Goal: Task Accomplishment & Management: Complete application form

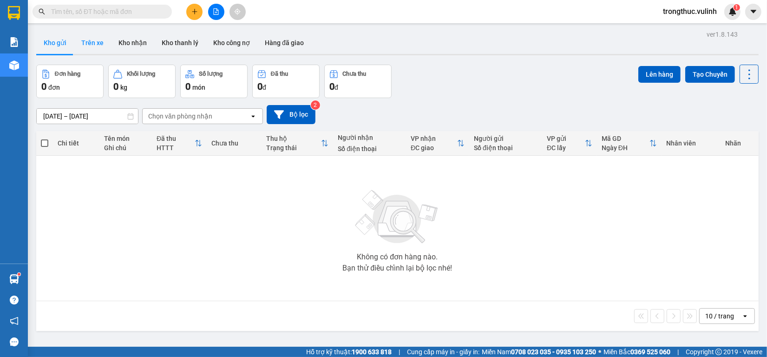
click at [75, 41] on button "Trên xe" at bounding box center [92, 43] width 37 height 22
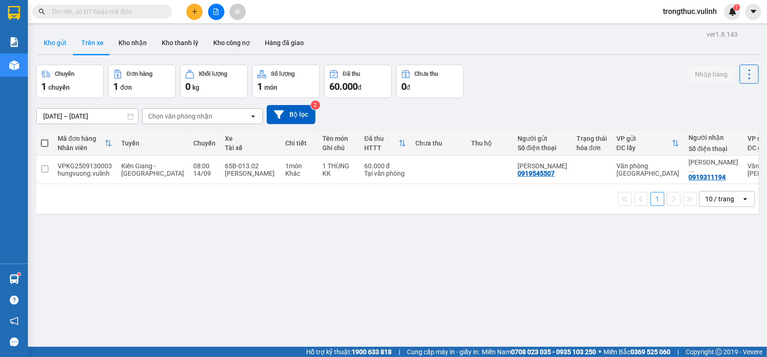
click at [61, 46] on button "Kho gửi" at bounding box center [55, 43] width 38 height 22
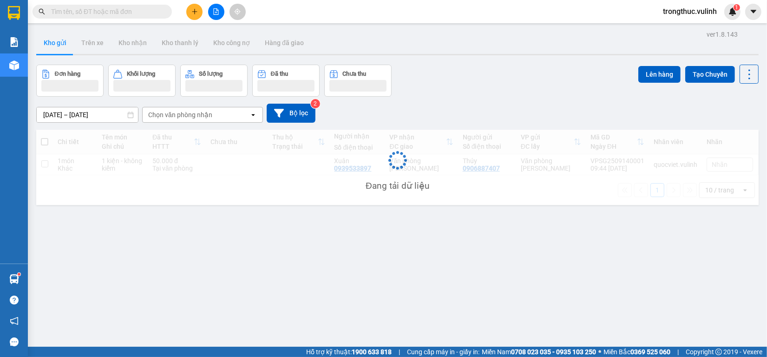
click at [61, 46] on button "Kho gửi" at bounding box center [55, 43] width 38 height 22
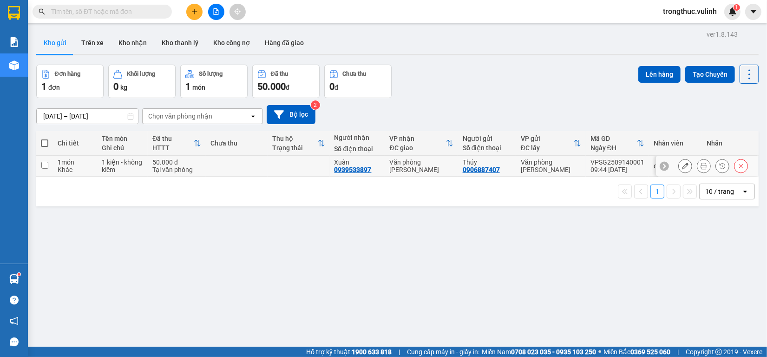
click at [679, 168] on button at bounding box center [685, 166] width 13 height 16
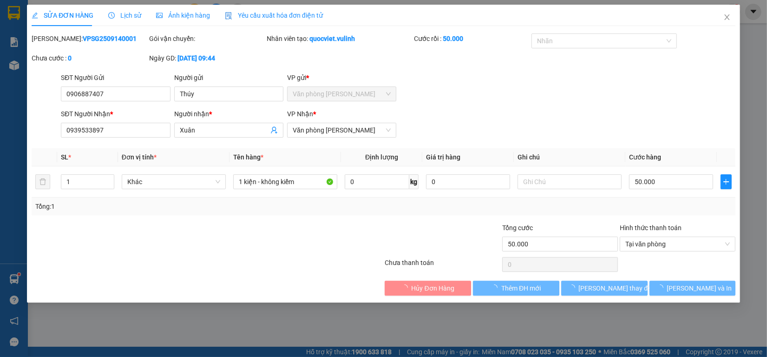
type input "0906887407"
type input "Thúy"
type input "0939533897"
type input "Xuân"
type input "50.000"
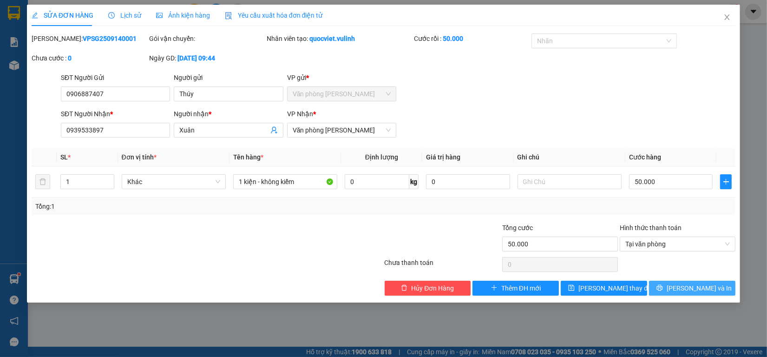
click at [693, 293] on span "[PERSON_NAME] và In" at bounding box center [699, 288] width 65 height 10
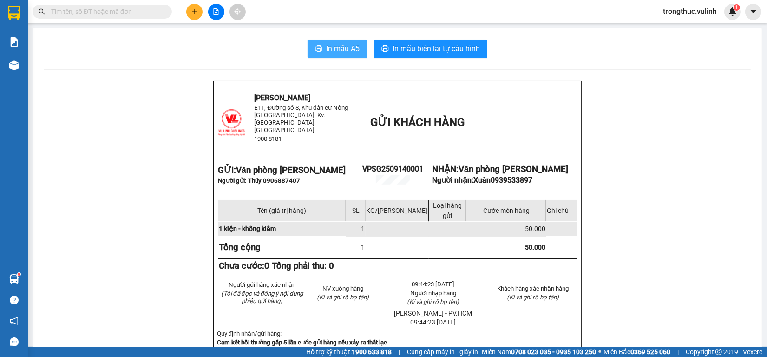
click at [330, 45] on span "In mẫu A5" at bounding box center [342, 49] width 33 height 12
click at [349, 54] on span "In mẫu A5" at bounding box center [342, 49] width 33 height 12
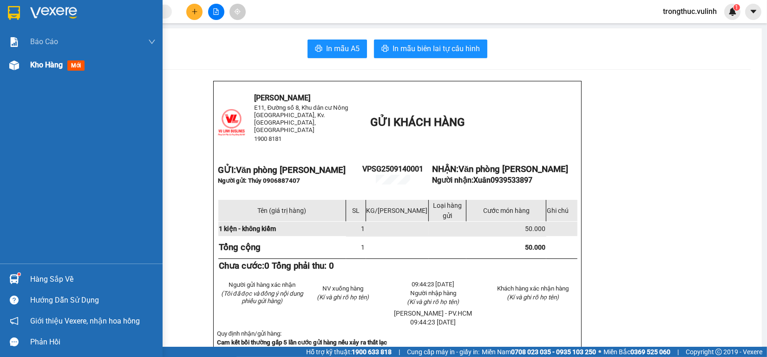
click at [16, 60] on img at bounding box center [14, 65] width 10 height 10
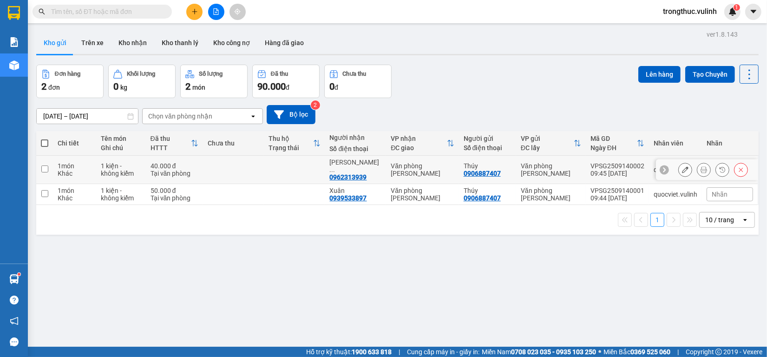
click at [679, 165] on button at bounding box center [685, 170] width 13 height 16
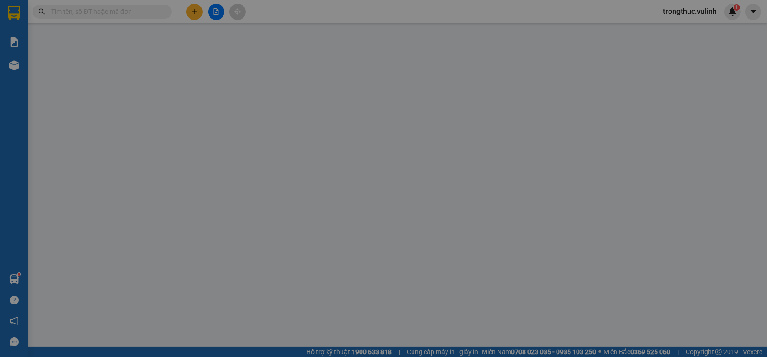
type input "0906887407"
type input "Thúy"
type input "0962313939"
type input "[PERSON_NAME]"
type input "40.000"
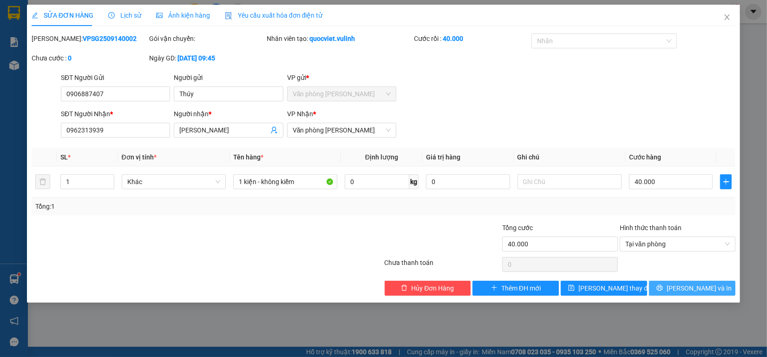
click at [661, 291] on button "[PERSON_NAME] và In" at bounding box center [692, 288] width 86 height 15
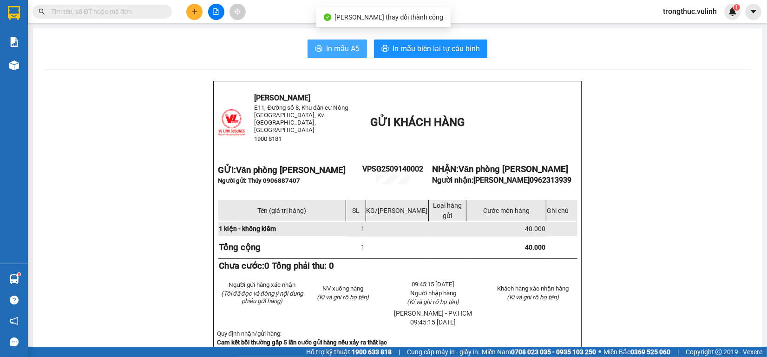
click at [315, 53] on span "printer" at bounding box center [318, 49] width 7 height 9
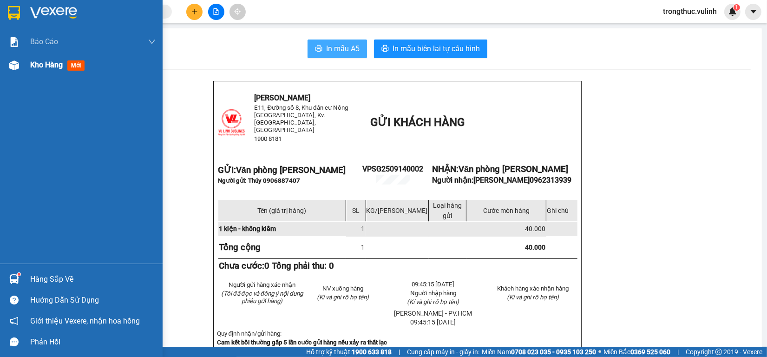
click at [28, 59] on div "Kho hàng mới" at bounding box center [81, 64] width 163 height 23
